Goal: Information Seeking & Learning: Learn about a topic

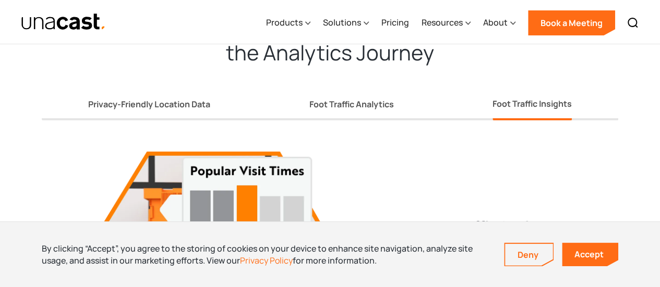
scroll to position [1838, 0]
click at [307, 29] on div at bounding box center [307, 22] width 5 height 13
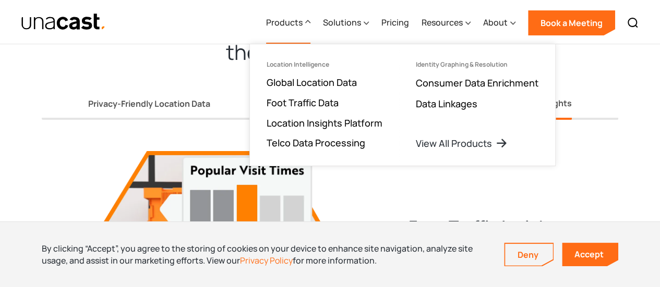
click at [232, 95] on div "Privacy-Friendly Location Data Foot Traffic Analytics Foot Traffic Insights" at bounding box center [330, 97] width 577 height 46
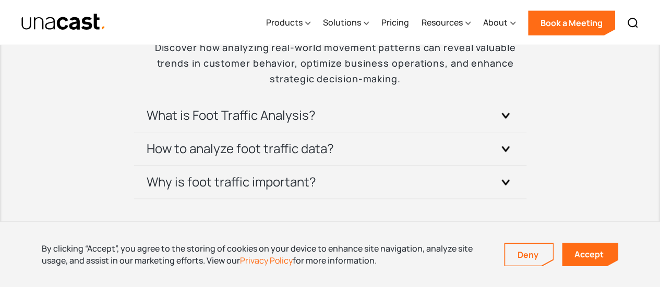
scroll to position [2314, 0]
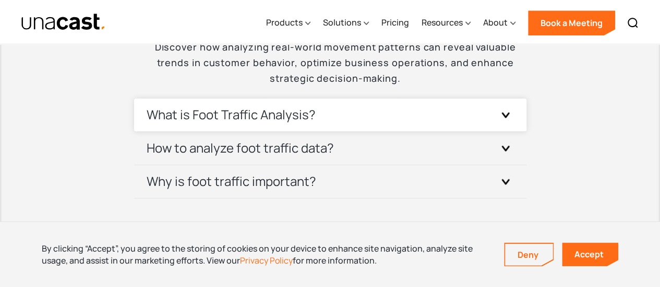
click at [303, 104] on div "What is Foot Traffic Analysis?" at bounding box center [330, 115] width 367 height 33
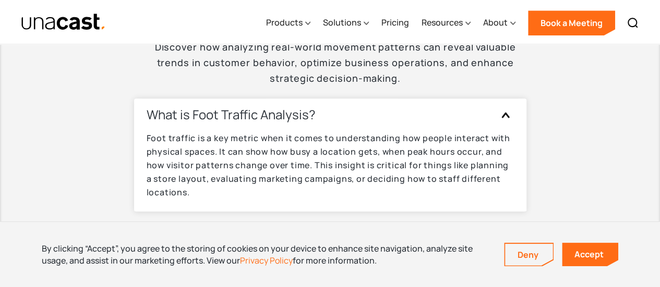
click at [340, 111] on div "What is Foot Traffic Analysis?" at bounding box center [330, 115] width 367 height 33
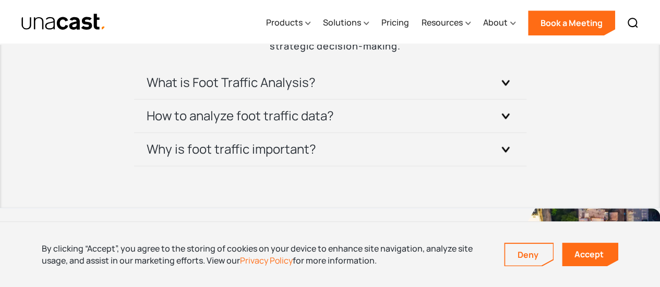
scroll to position [2347, 0]
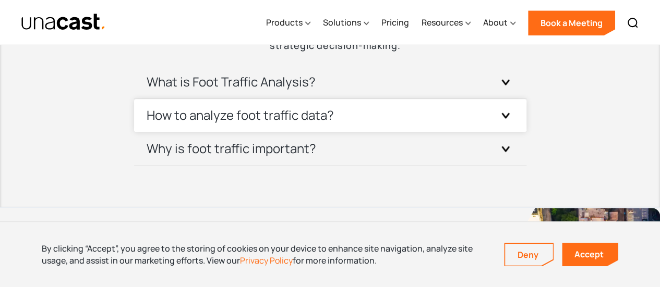
click at [330, 114] on h3 "How to analyze foot traffic data?" at bounding box center [240, 115] width 187 height 17
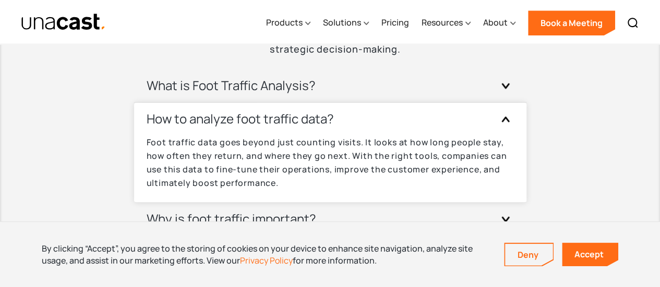
scroll to position [2343, 0]
click at [327, 124] on h3 "How to analyze foot traffic data?" at bounding box center [240, 119] width 187 height 17
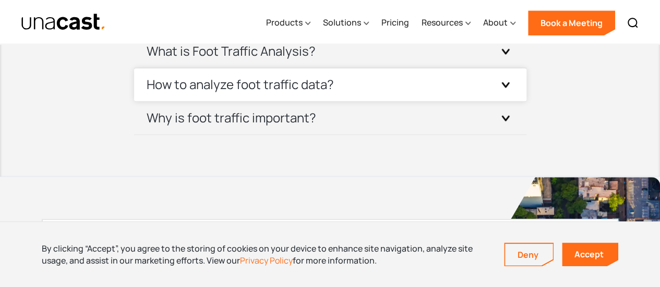
scroll to position [2378, 0]
click at [327, 124] on div "Why is foot traffic important?" at bounding box center [330, 117] width 367 height 33
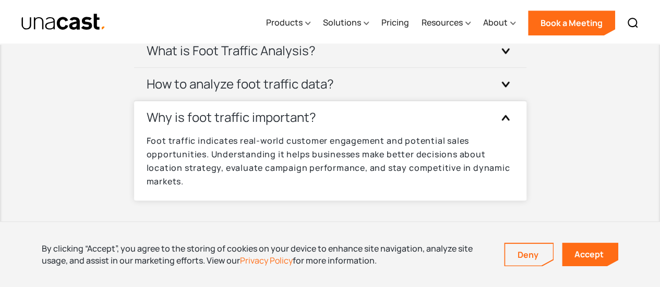
click at [343, 126] on div "Why is foot traffic important?" at bounding box center [330, 117] width 367 height 33
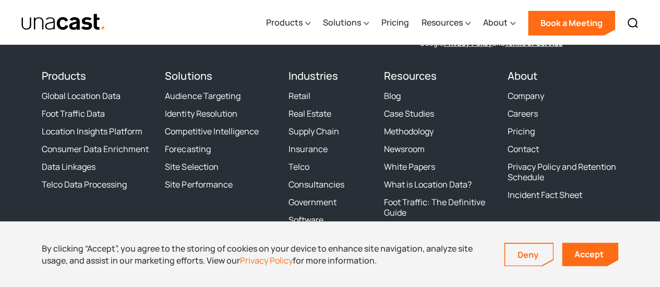
scroll to position [3019, 0]
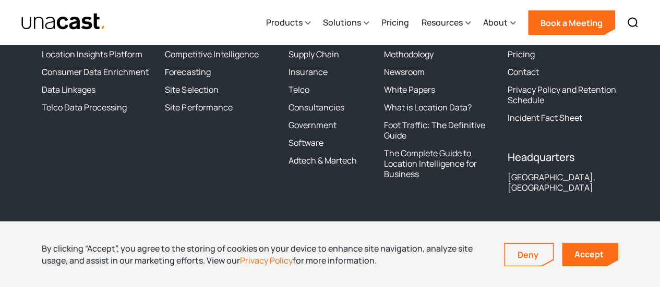
click at [278, 205] on div "The industry’s expert in location data Sign up for Unacast's Newsletter First n…" at bounding box center [330, 74] width 577 height 381
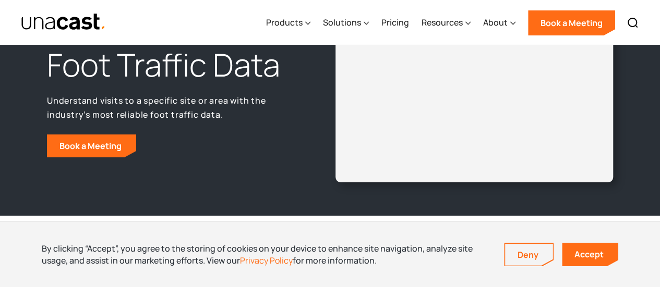
scroll to position [0, 0]
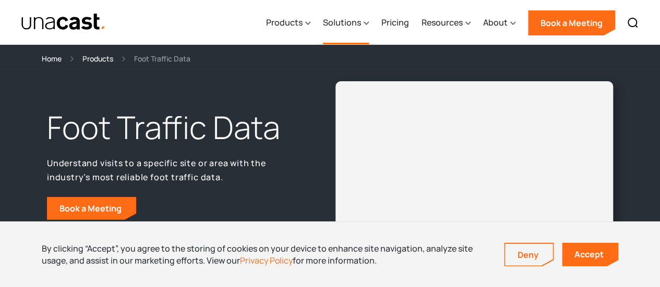
click at [355, 25] on div "Solutions" at bounding box center [342, 22] width 38 height 13
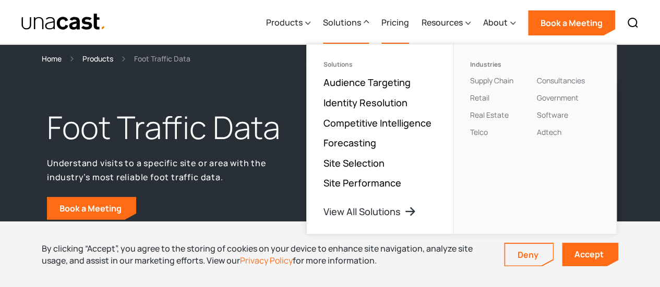
click at [400, 22] on link "Pricing" at bounding box center [395, 23] width 28 height 43
